Goal: Task Accomplishment & Management: Use online tool/utility

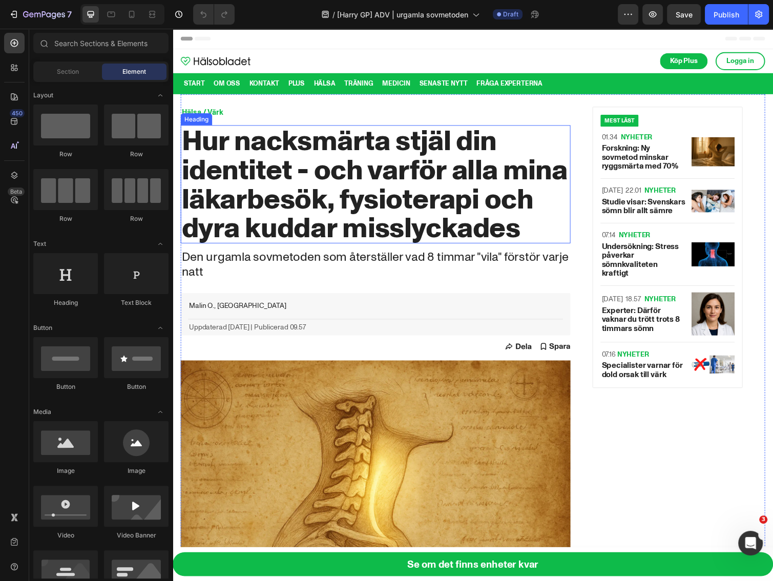
click at [306, 206] on h2 "Hur nacksmärta stjäl din identitet - och varför alla mina läkarbesök, fysiotera…" at bounding box center [380, 187] width 399 height 121
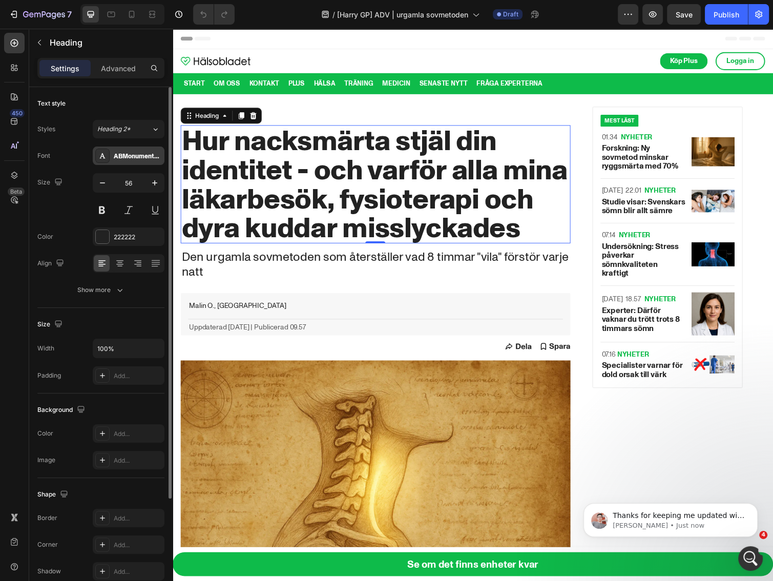
click at [128, 157] on div "ABMonumentGrotesk-Bold750" at bounding box center [138, 156] width 48 height 9
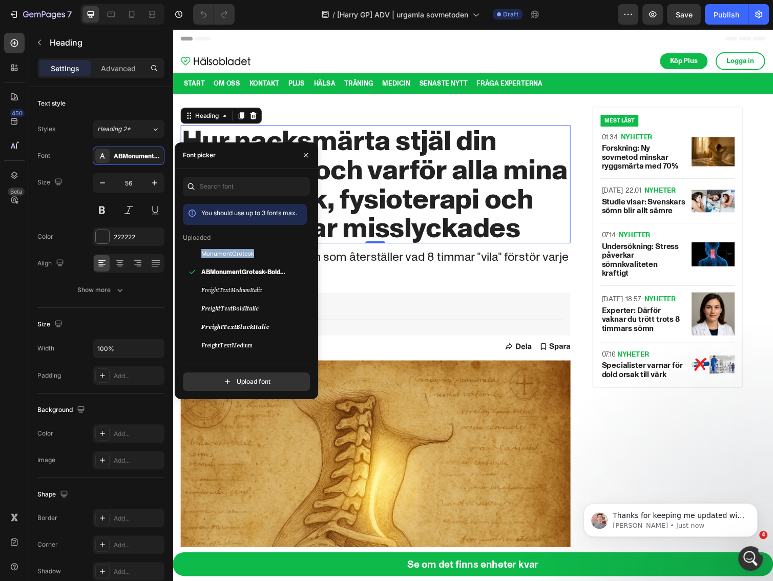
drag, startPoint x: 307, startPoint y: 240, endPoint x: 309, endPoint y: 253, distance: 14.0
click at [309, 253] on div "You should use up to 3 fonts max. Uploaded MonumentGrotesk ABMonumentGrotesk-Bo…" at bounding box center [246, 404] width 127 height 401
click at [307, 232] on div "You should use up to 3 fonts max. Uploaded MonumentGrotesk ABMonumentGrotesk-Bo…" at bounding box center [246, 404] width 127 height 401
click at [263, 160] on div "Font picker" at bounding box center [246, 155] width 143 height 27
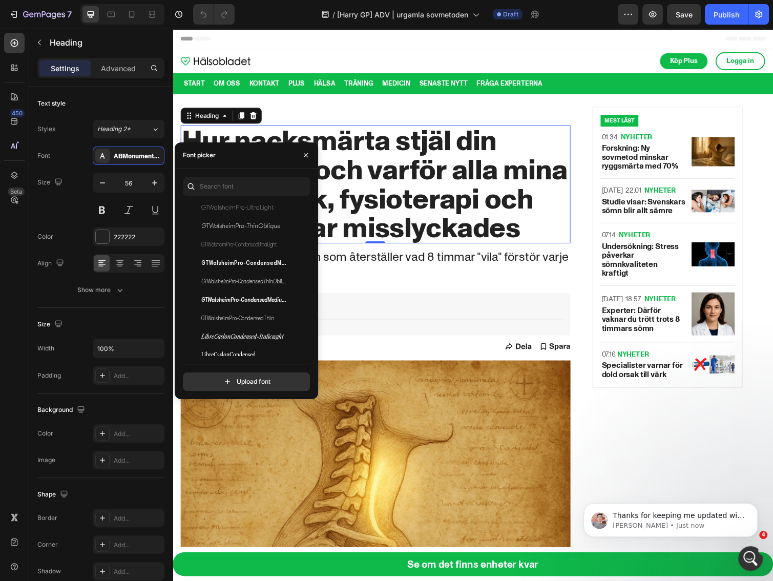
scroll to position [410, 0]
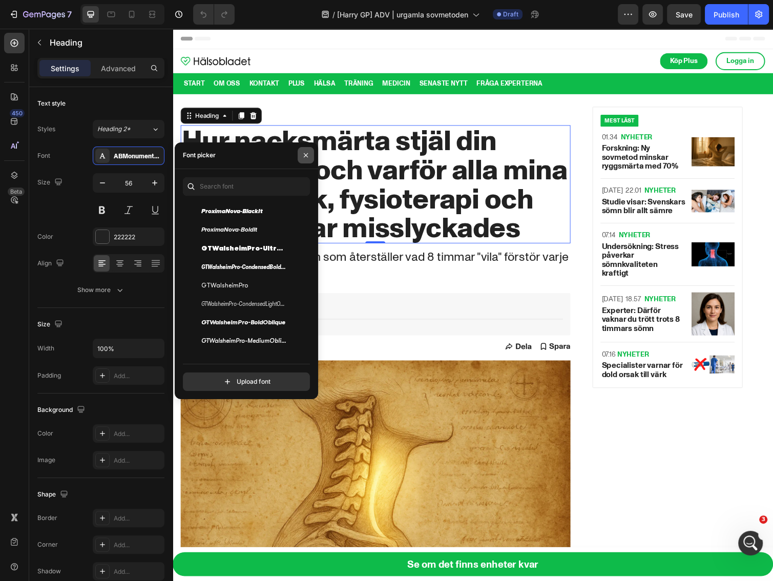
click at [307, 152] on icon "button" at bounding box center [306, 155] width 8 height 8
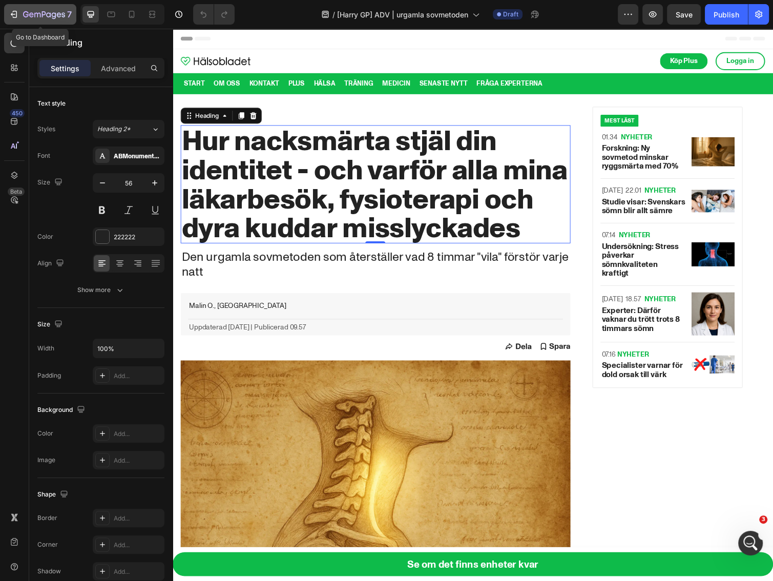
click at [29, 18] on icon "button" at bounding box center [44, 15] width 42 height 9
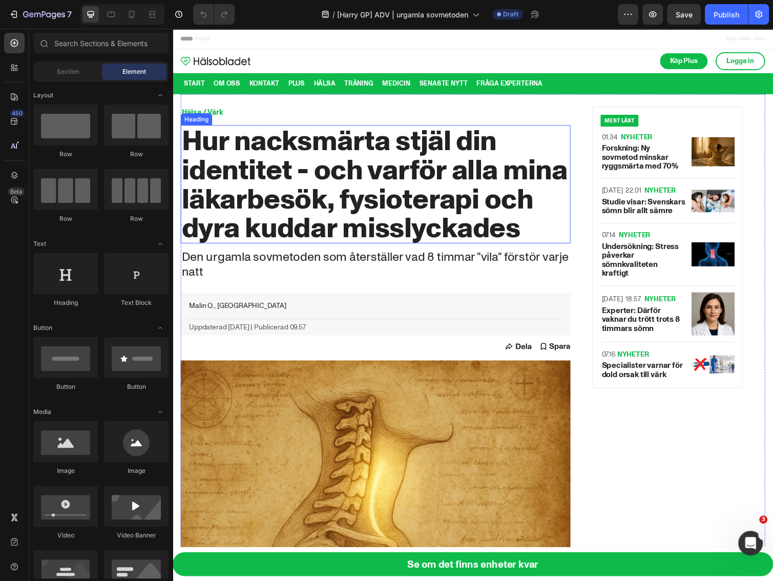
click at [292, 204] on h2 "Hur nacksmärta stjäl din identitet - och varför alla mina läkarbesök, fysiotera…" at bounding box center [380, 187] width 399 height 121
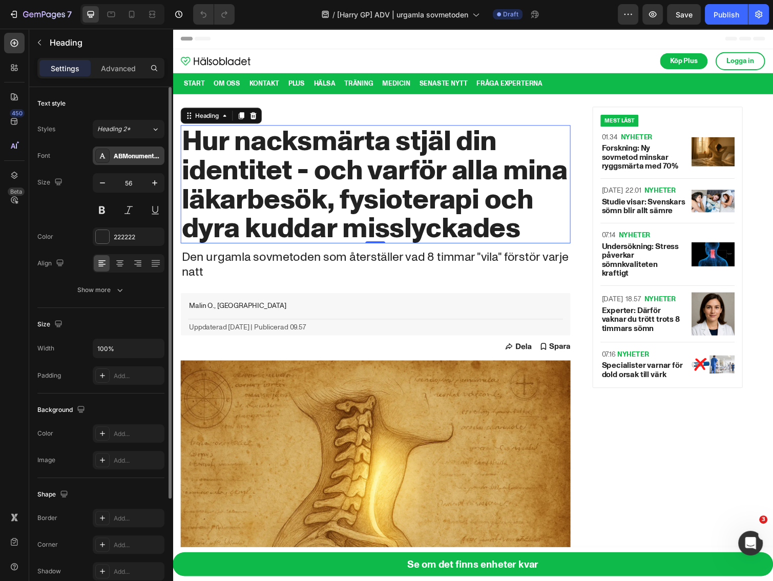
click at [141, 152] on div "ABMonumentGrotesk-Bold750" at bounding box center [138, 156] width 48 height 9
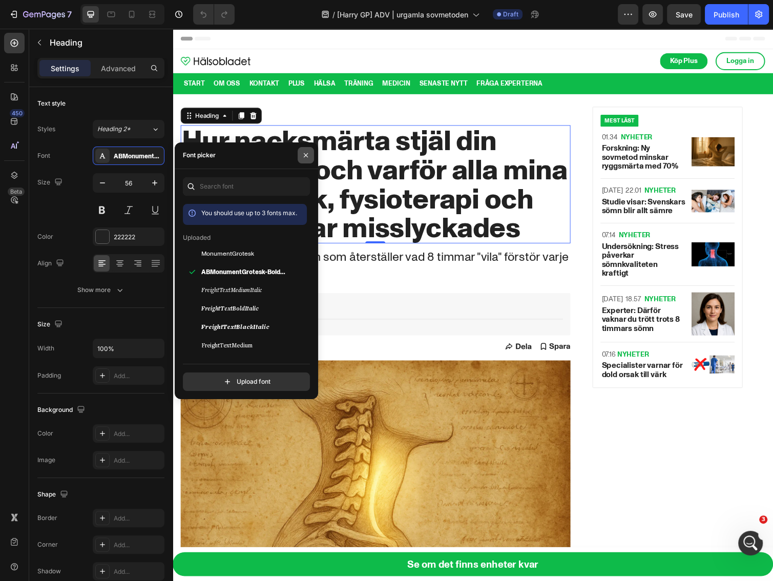
click at [303, 157] on icon "button" at bounding box center [306, 155] width 8 height 8
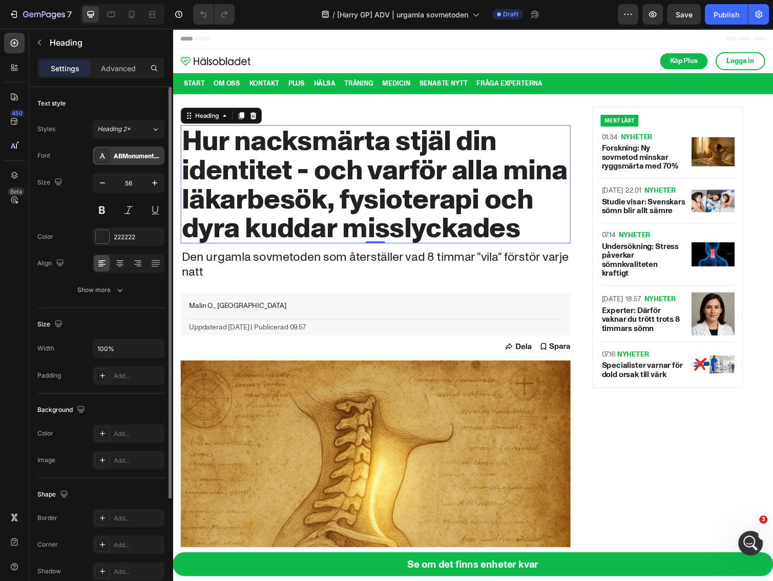
click at [130, 160] on div "ABMonumentGrotesk-Bold750" at bounding box center [138, 156] width 48 height 9
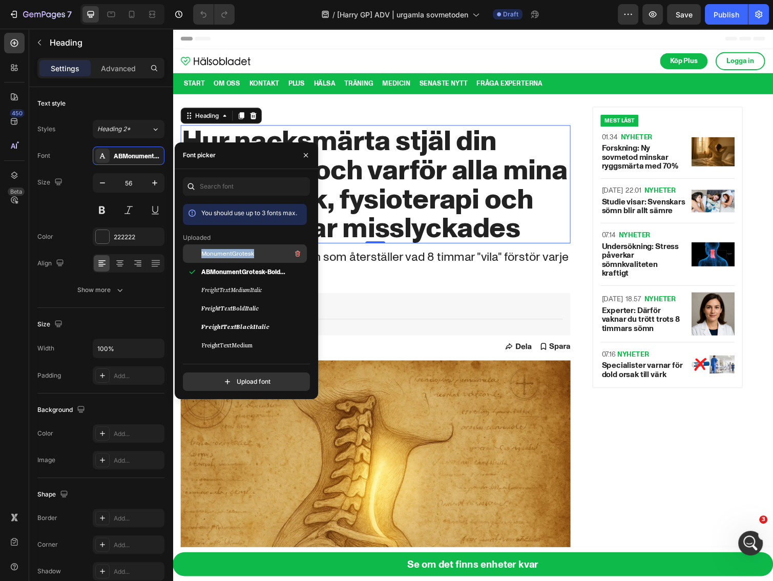
drag, startPoint x: 196, startPoint y: 254, endPoint x: 252, endPoint y: 253, distance: 56.8
click at [252, 318] on div "MonumentGrotesk" at bounding box center [245, 327] width 124 height 18
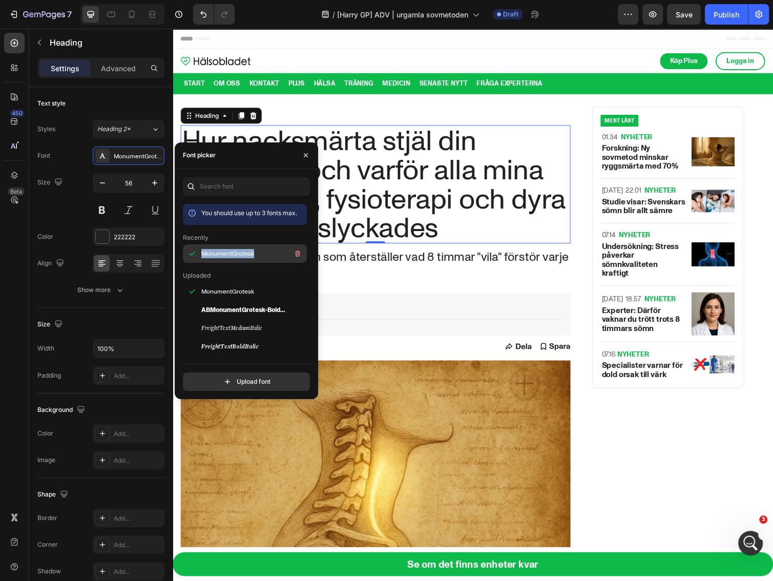
copy span "MonumentGrotesk"
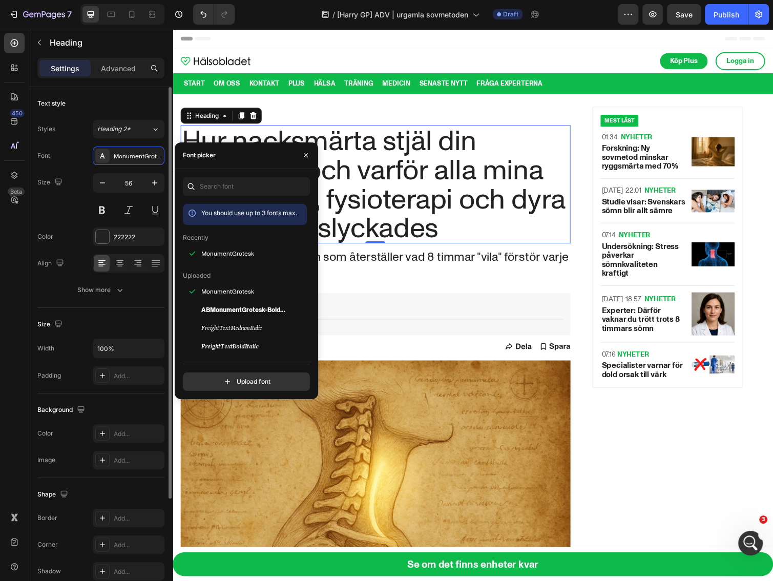
drag, startPoint x: 52, startPoint y: 221, endPoint x: 73, endPoint y: 190, distance: 36.9
click at [52, 221] on div "Font MonumentGrotesk Size 56 Color 222222 Align Show more" at bounding box center [100, 222] width 127 height 153
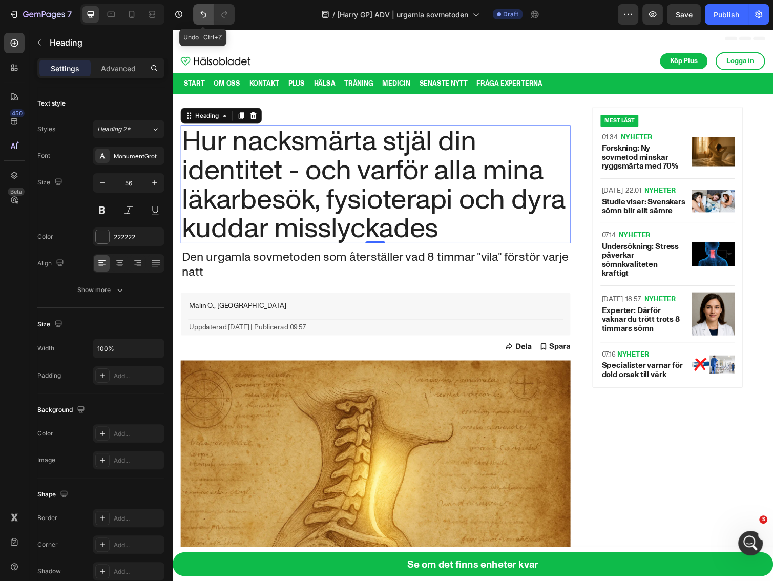
click at [199, 19] on button "Undo/Redo" at bounding box center [203, 14] width 20 height 20
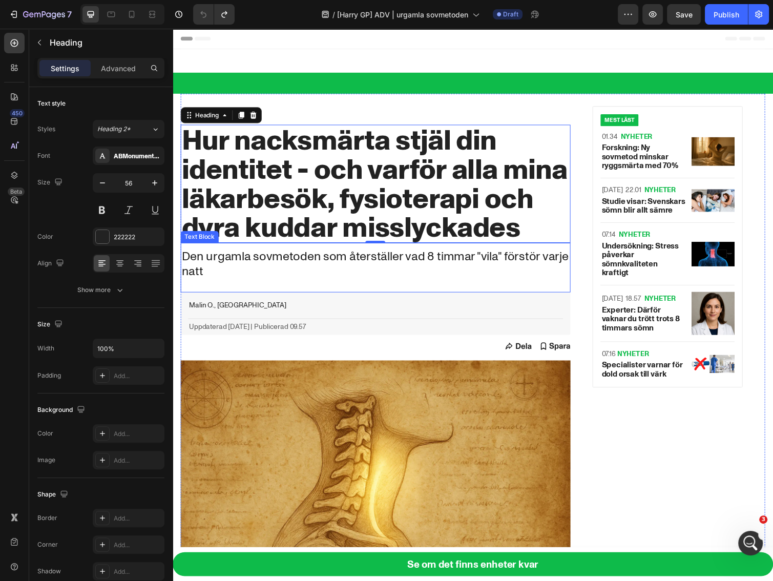
scroll to position [410, 0]
